Goal: Task Accomplishment & Management: Use online tool/utility

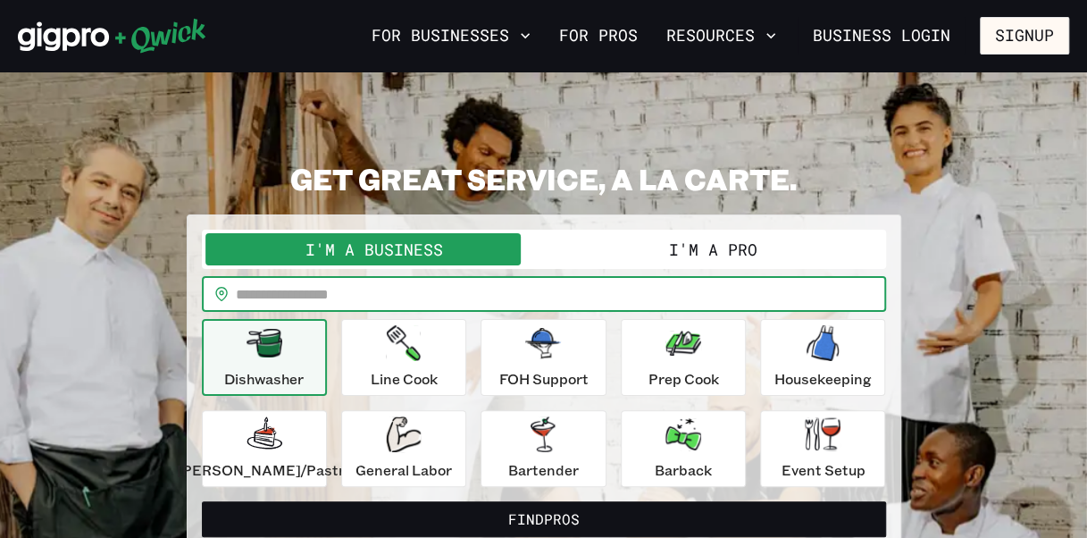
click at [433, 298] on input "text" at bounding box center [561, 294] width 650 height 36
type input "*****"
click at [202, 501] on button "Find Pros" at bounding box center [544, 519] width 684 height 36
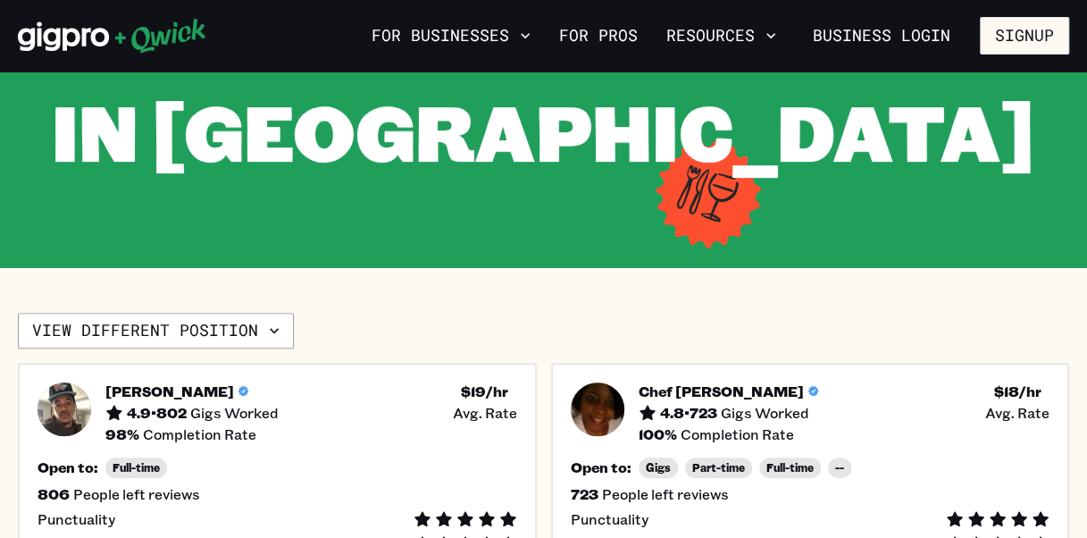
scroll to position [211, 0]
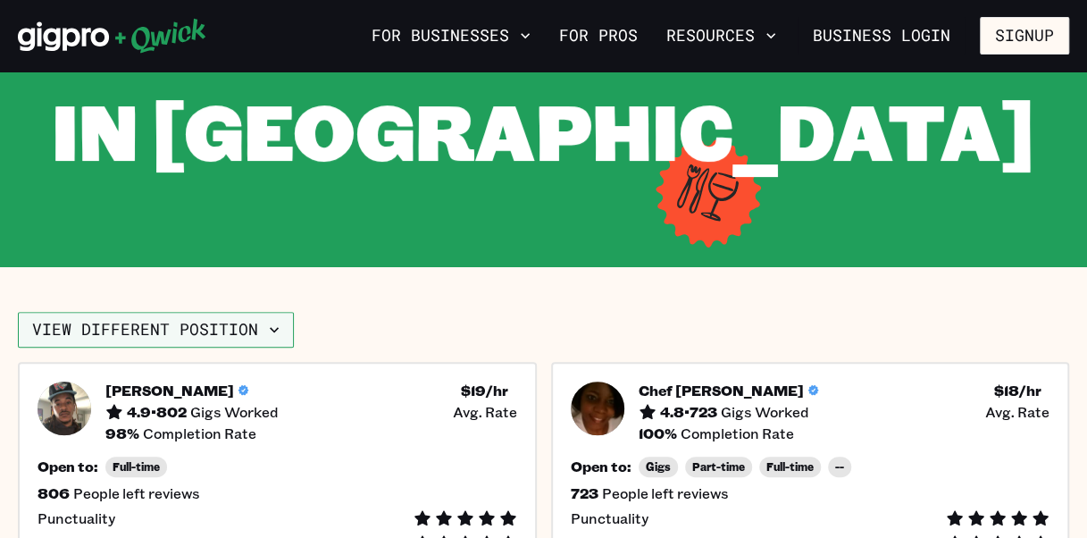
click at [260, 321] on button "View different position" at bounding box center [156, 330] width 276 height 36
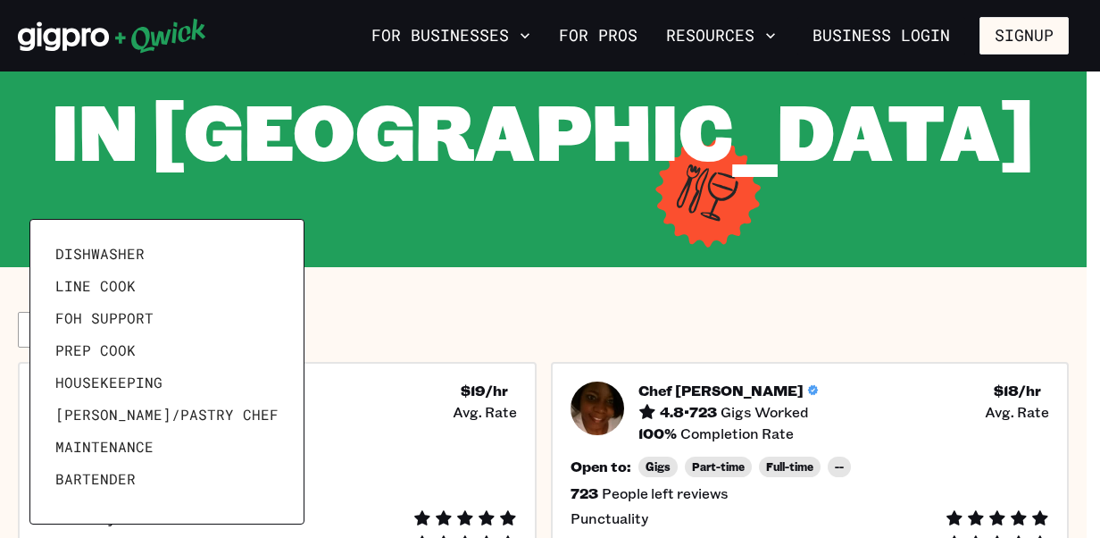
click at [354, 304] on div at bounding box center [550, 269] width 1100 height 538
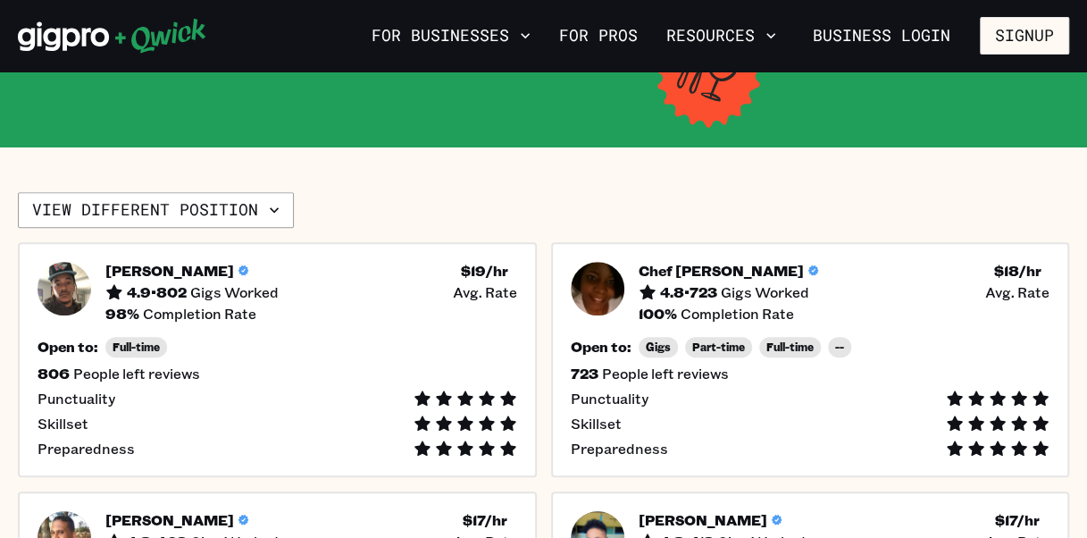
scroll to position [333, 0]
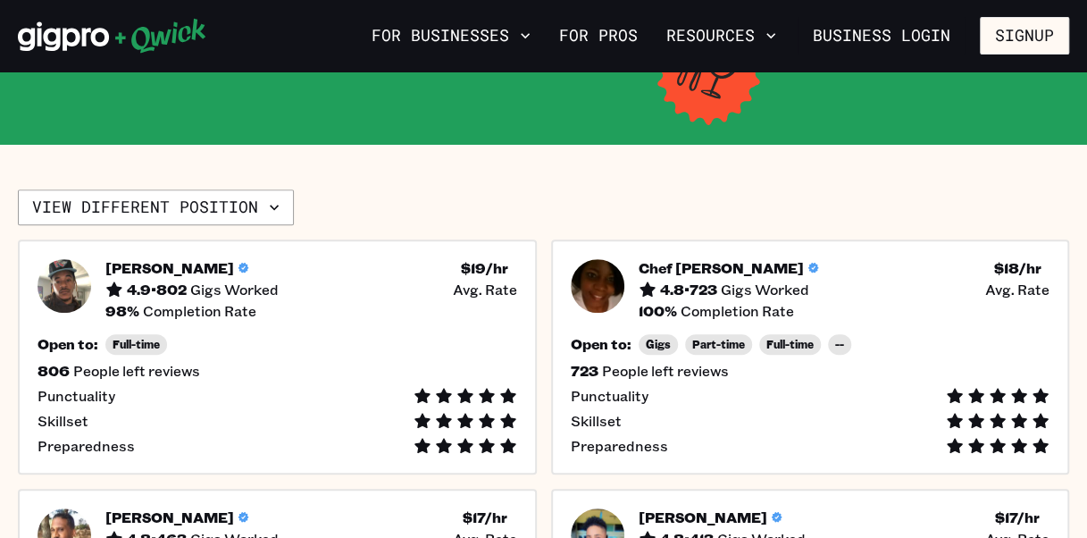
click at [354, 304] on div "98 % Completion Rate" at bounding box center [311, 311] width 412 height 18
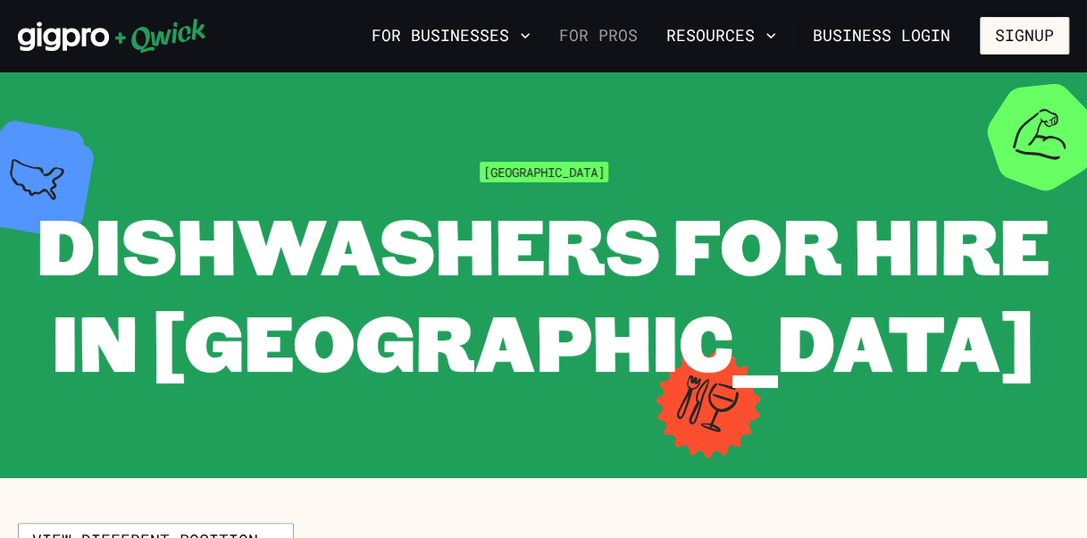
click at [626, 31] on link "For Pros" at bounding box center [598, 36] width 93 height 30
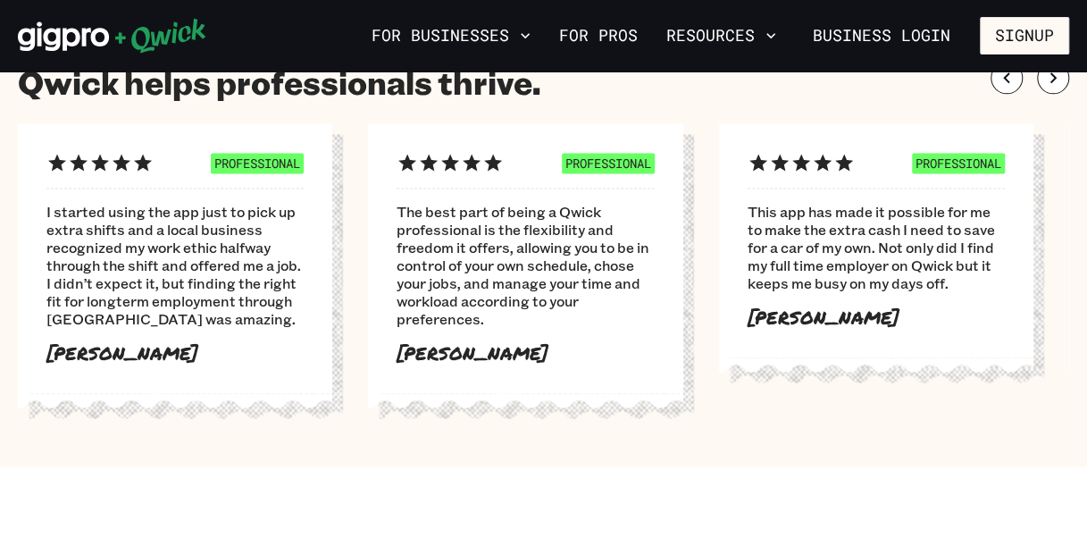
scroll to position [1121, 0]
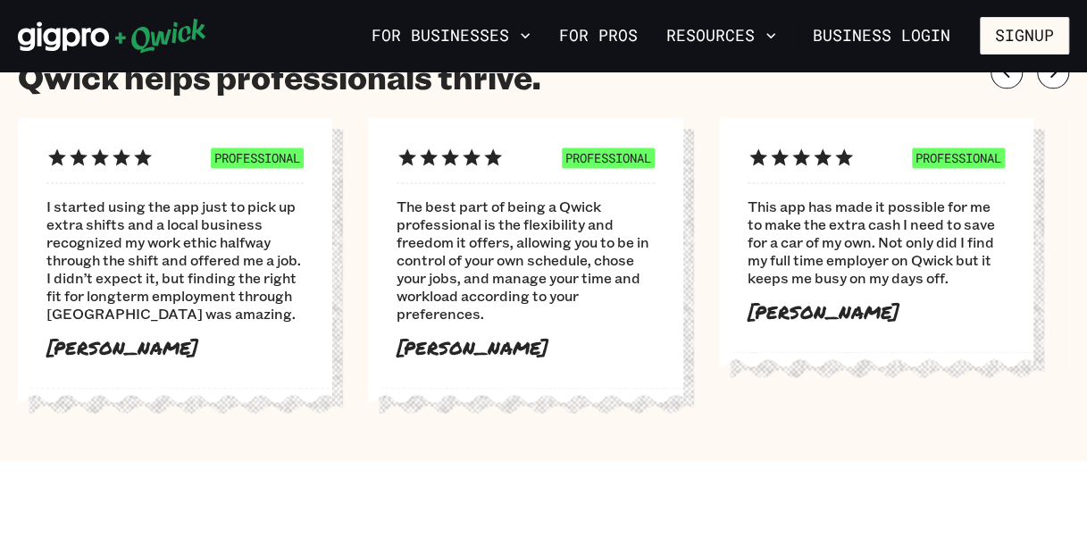
click at [605, 293] on span "The best part of being a Qwick professional is the flexibility and freedom it o…" at bounding box center [524, 259] width 257 height 125
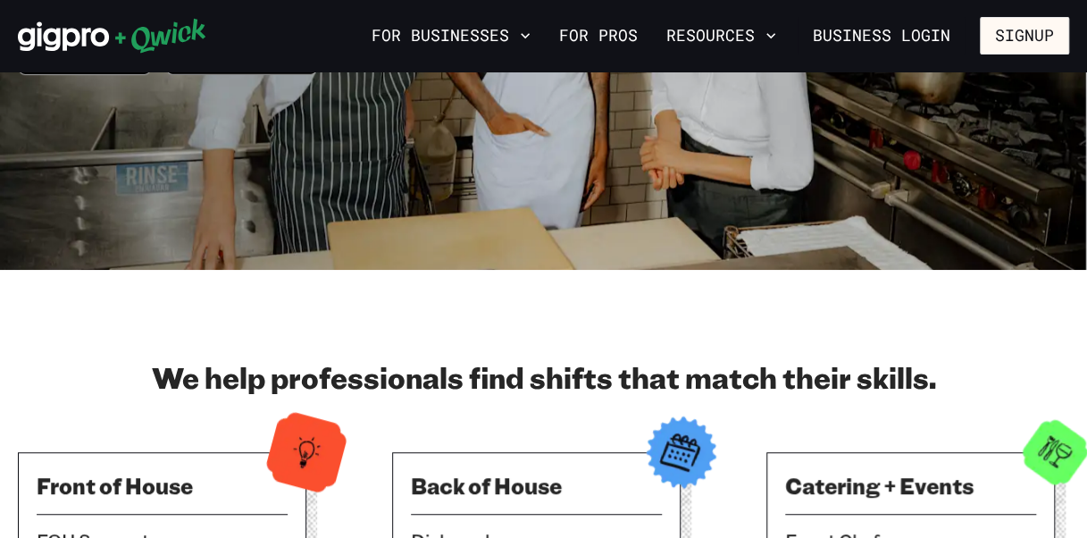
scroll to position [0, 0]
